Goal: Transaction & Acquisition: Register for event/course

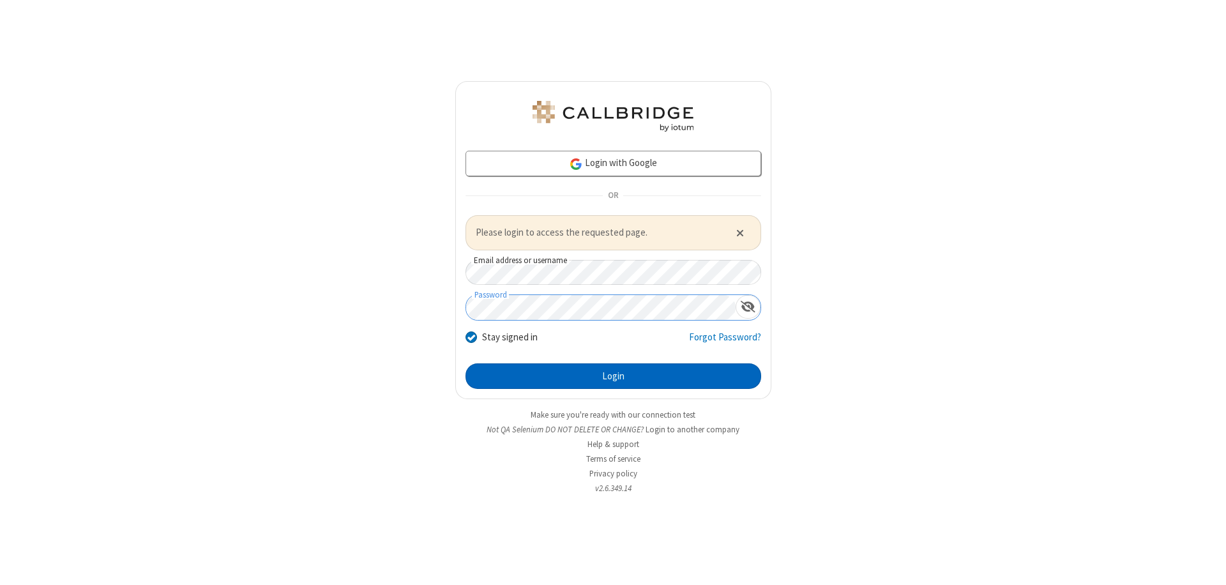
click at [613, 375] on button "Login" at bounding box center [613, 376] width 296 height 26
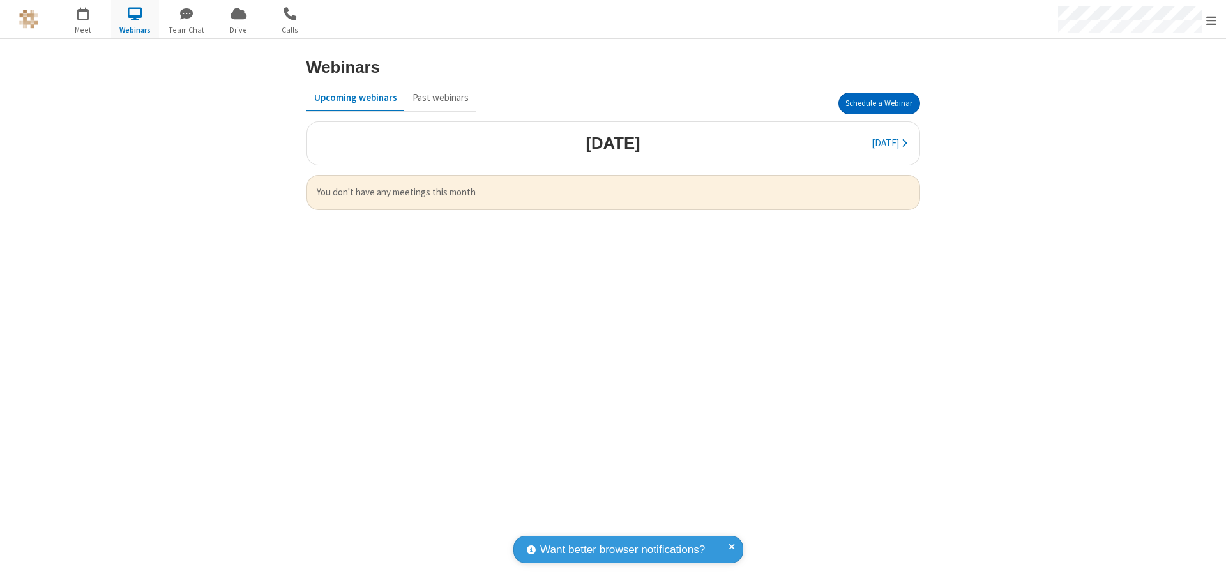
click at [873, 103] on button "Schedule a Webinar" at bounding box center [879, 104] width 82 height 22
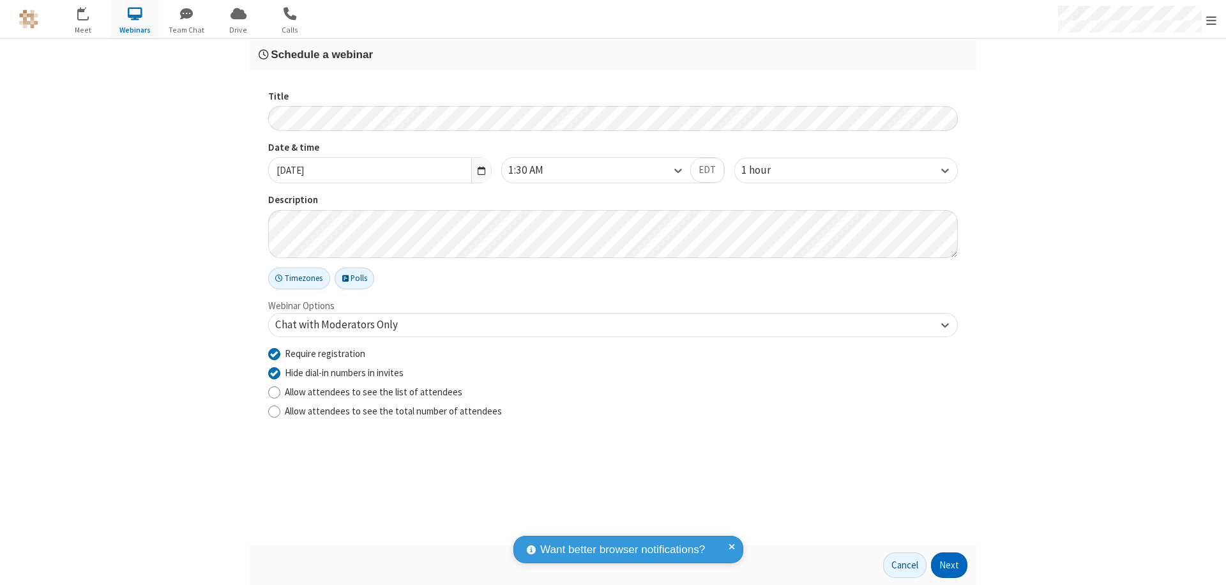
click at [949, 565] on button "Next" at bounding box center [949, 565] width 36 height 26
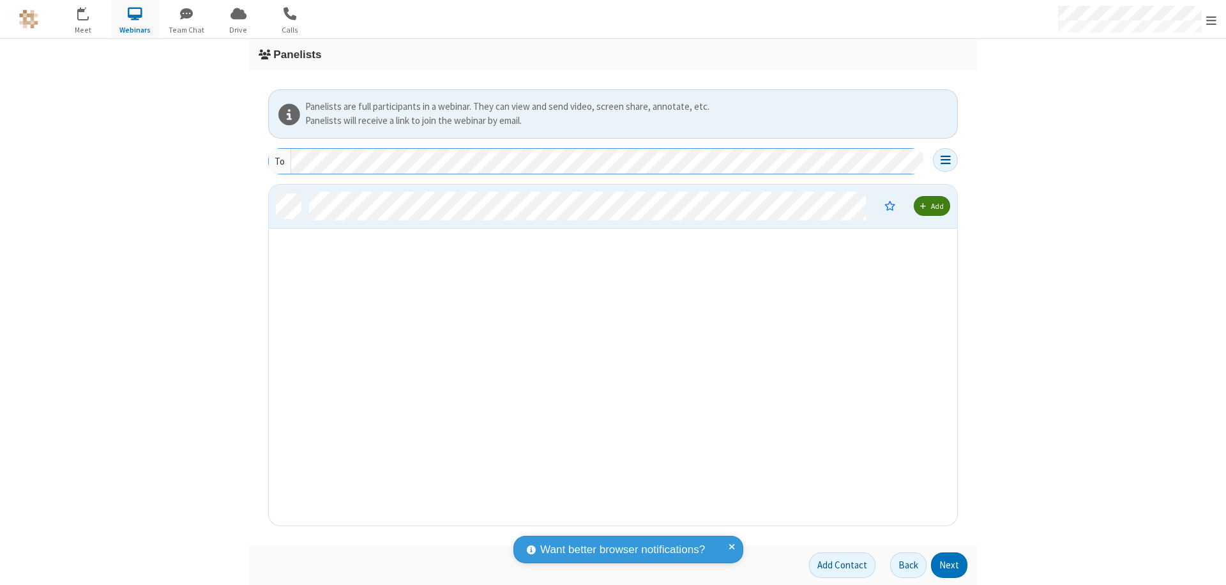
scroll to position [331, 679]
click at [949, 565] on button "Next" at bounding box center [949, 565] width 36 height 26
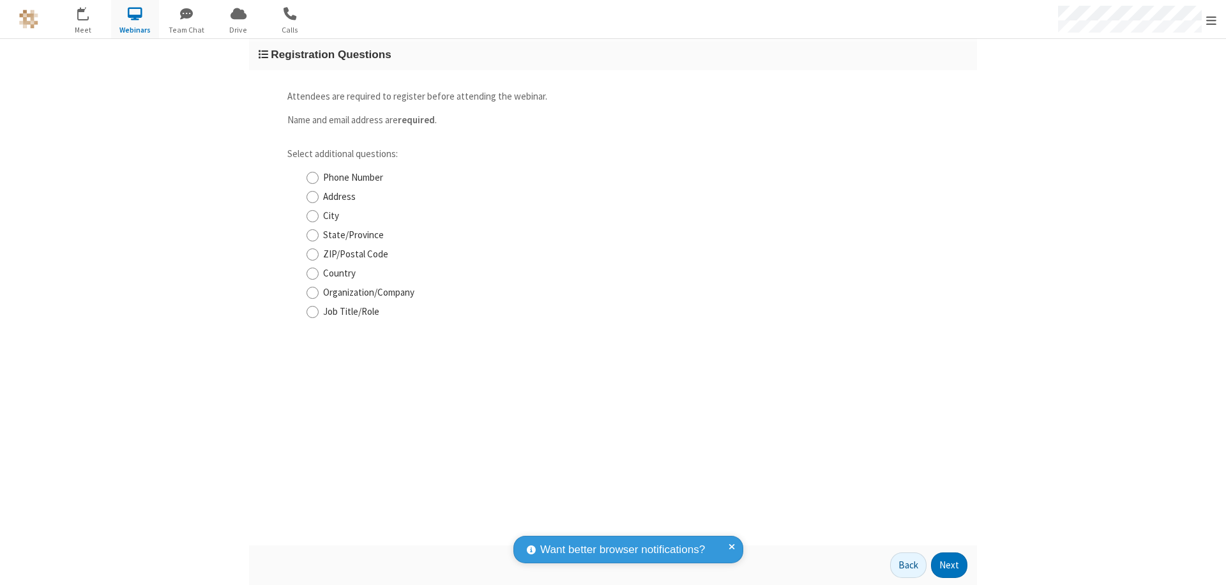
click at [312, 178] on input "Phone Number" at bounding box center [312, 177] width 12 height 13
checkbox input "true"
click at [949, 565] on button "Next" at bounding box center [949, 565] width 36 height 26
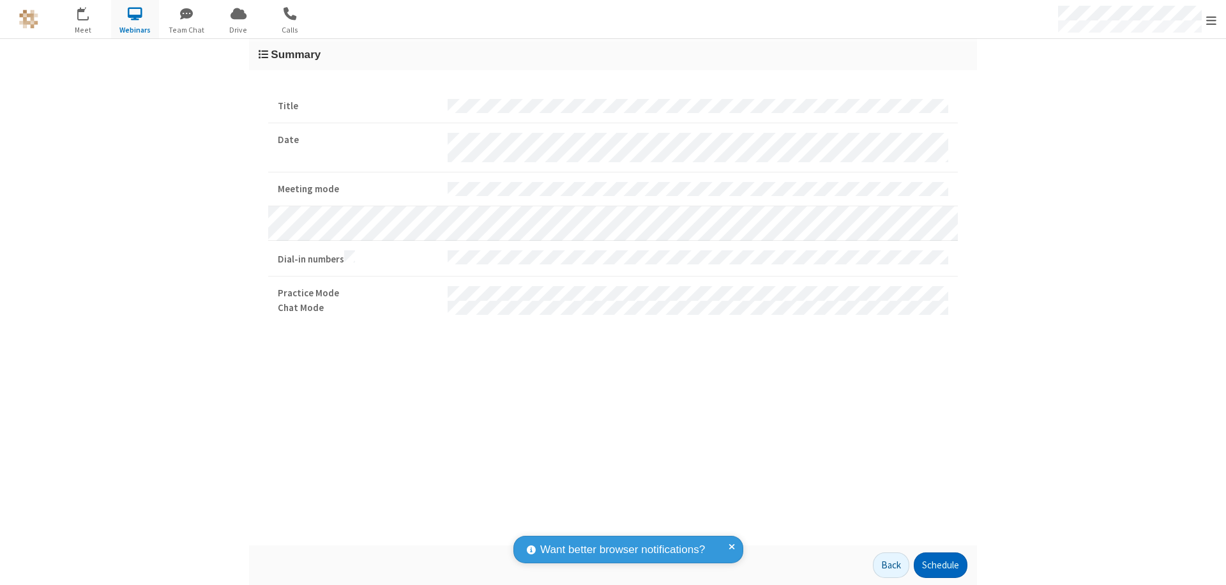
click at [940, 565] on button "Schedule" at bounding box center [941, 565] width 54 height 26
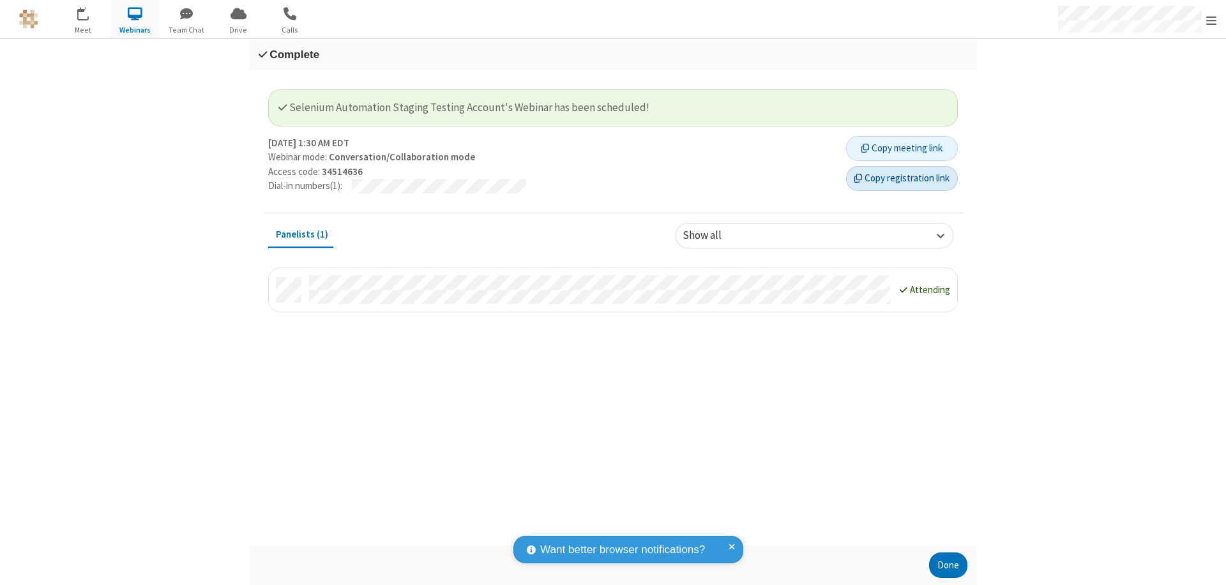
click at [902, 178] on button "Copy registration link" at bounding box center [902, 179] width 112 height 26
click at [948, 565] on button "Done" at bounding box center [948, 565] width 38 height 26
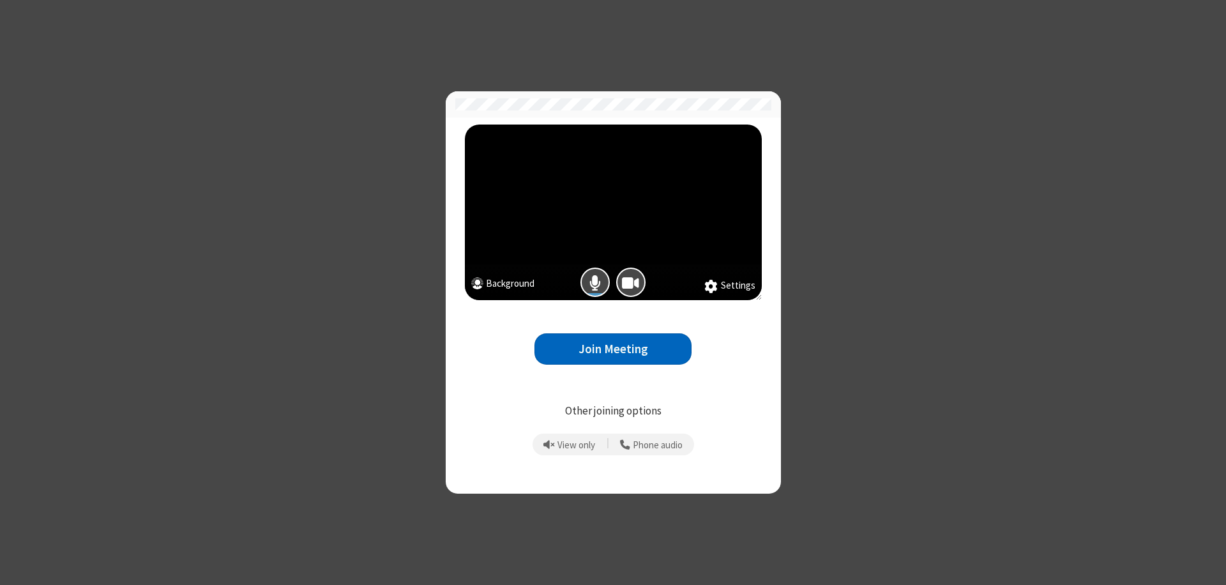
click at [613, 349] on button "Join Meeting" at bounding box center [612, 348] width 157 height 31
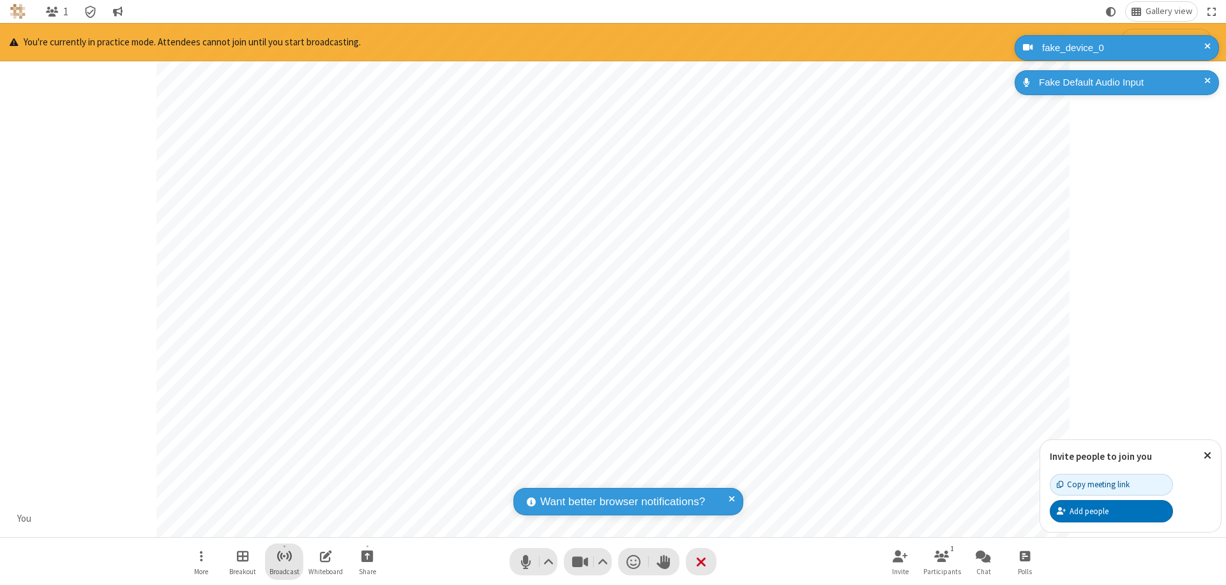
click at [284, 556] on span "Start broadcast" at bounding box center [284, 556] width 16 height 16
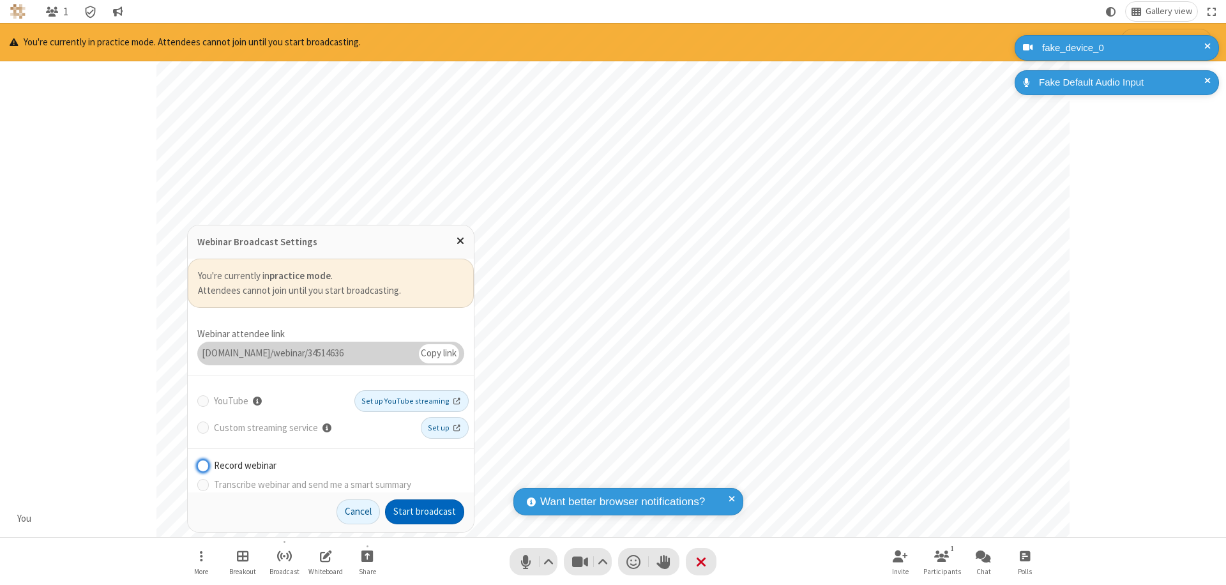
click at [425, 511] on button "Start broadcast" at bounding box center [424, 512] width 79 height 26
